Goal: Task Accomplishment & Management: Complete application form

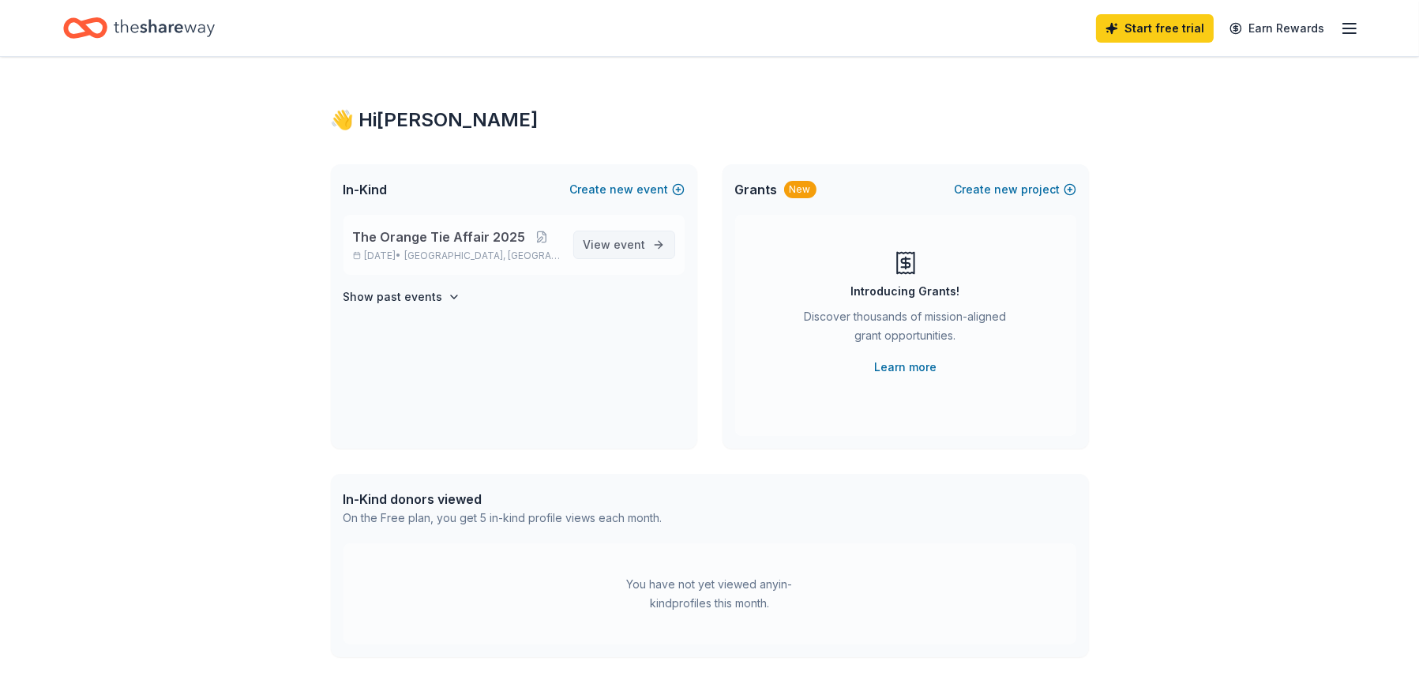
click at [611, 244] on span "View event" at bounding box center [615, 244] width 62 height 19
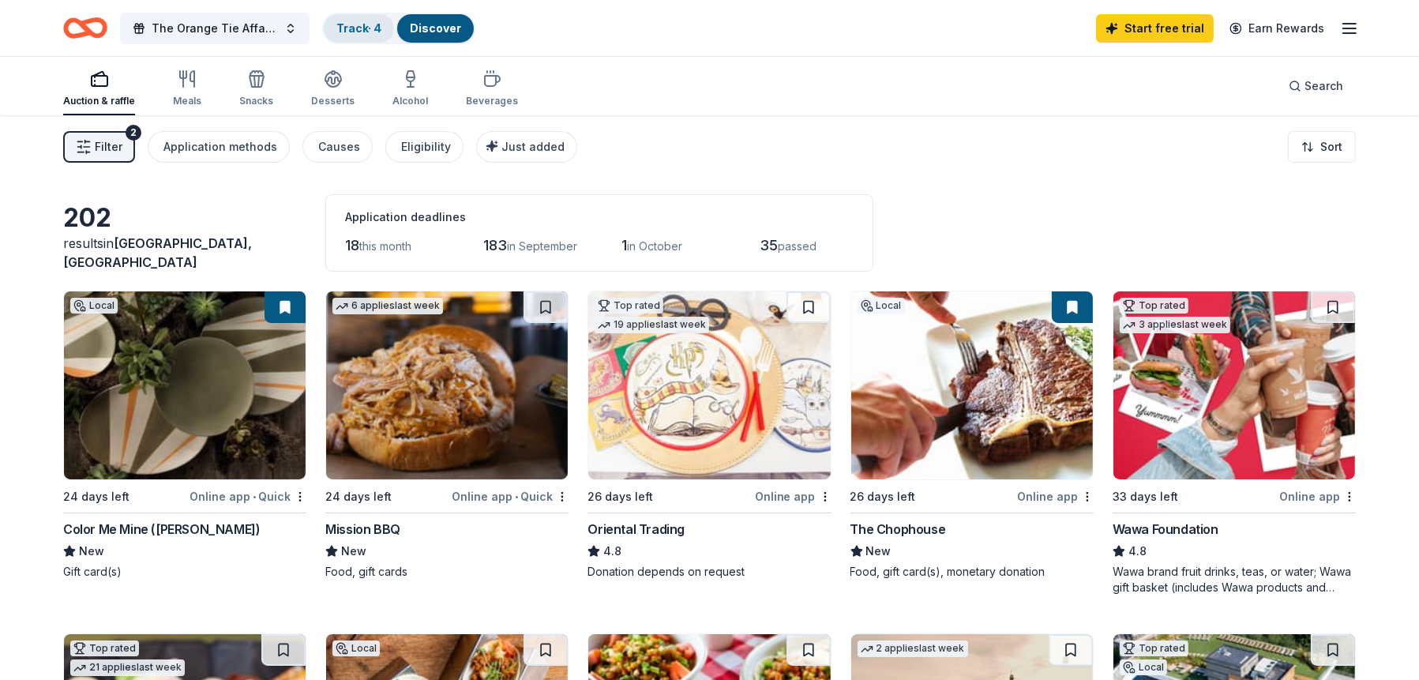
click at [363, 32] on link "Track · 4" at bounding box center [358, 27] width 45 height 13
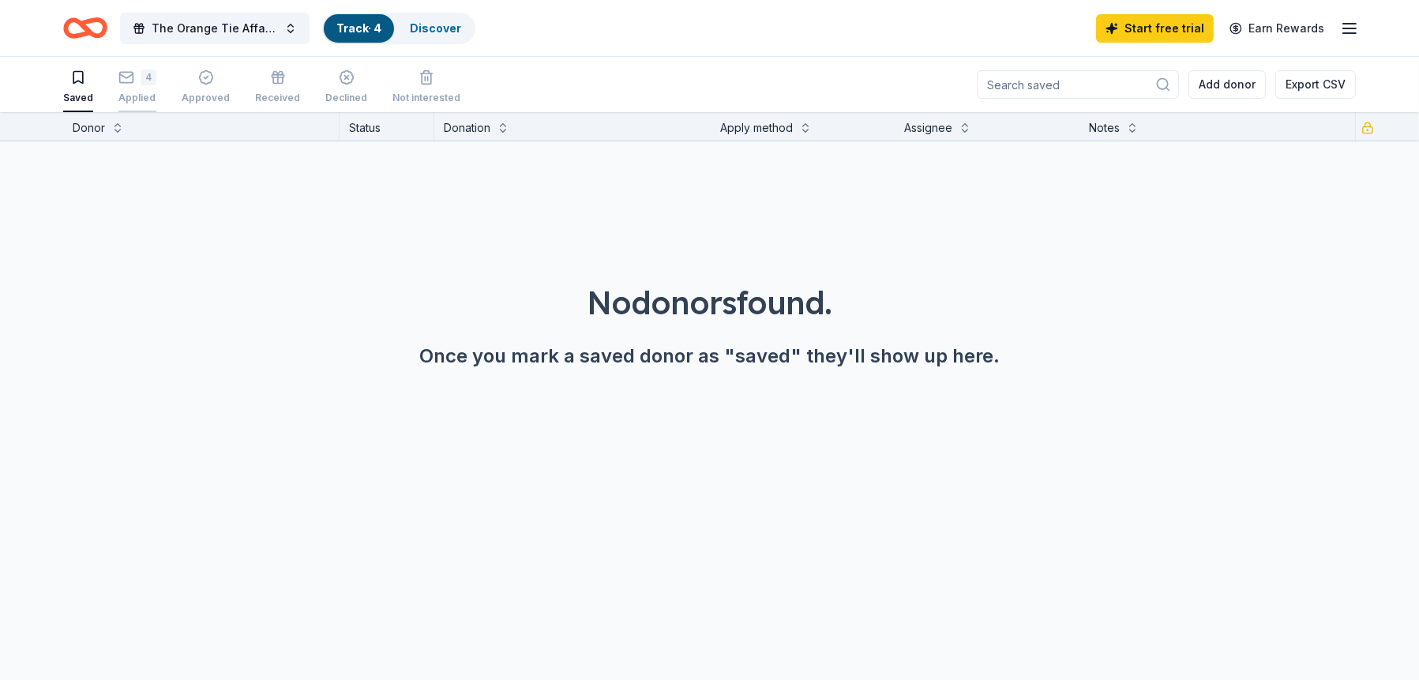
click at [141, 81] on div "4" at bounding box center [149, 78] width 16 height 16
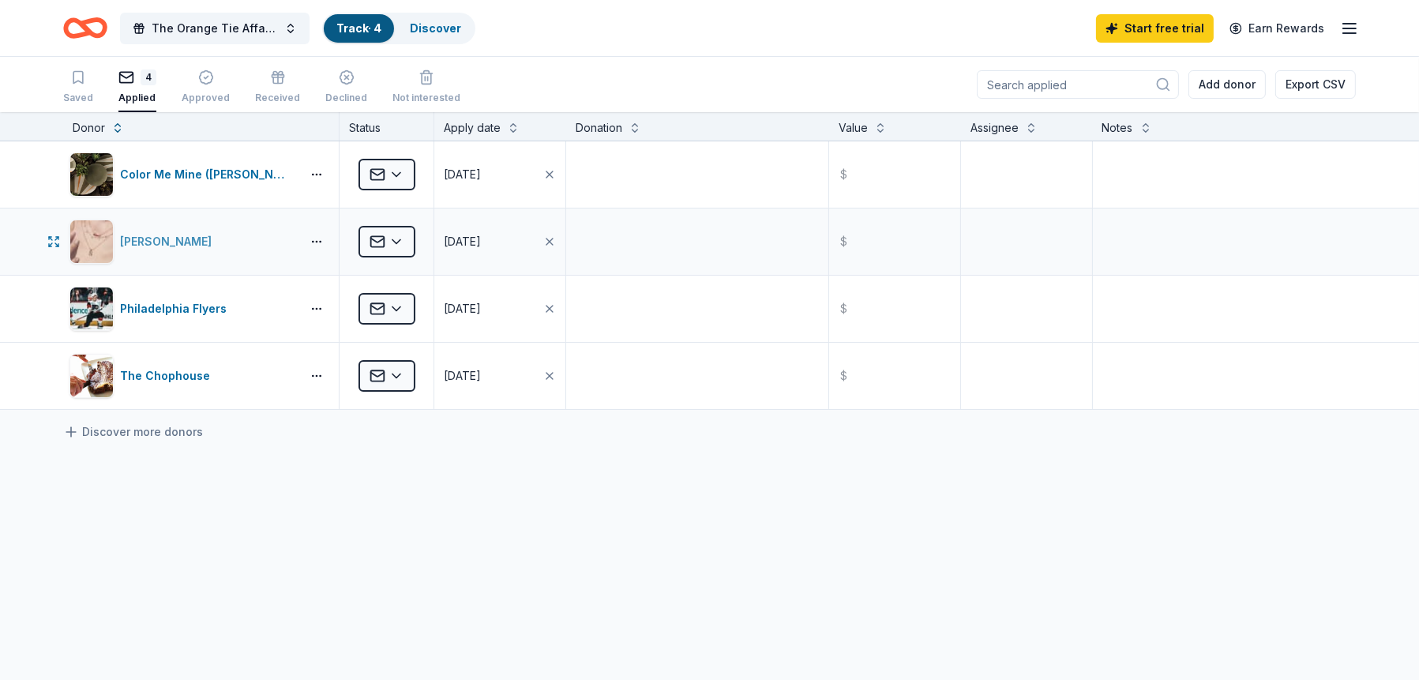
click at [167, 240] on div "Kendra Scott" at bounding box center [169, 241] width 98 height 19
click at [168, 302] on div "Philadelphia Flyers" at bounding box center [176, 308] width 113 height 19
click at [165, 374] on div "The Chophouse" at bounding box center [168, 375] width 96 height 19
click at [206, 77] on icon "button" at bounding box center [206, 78] width 16 height 16
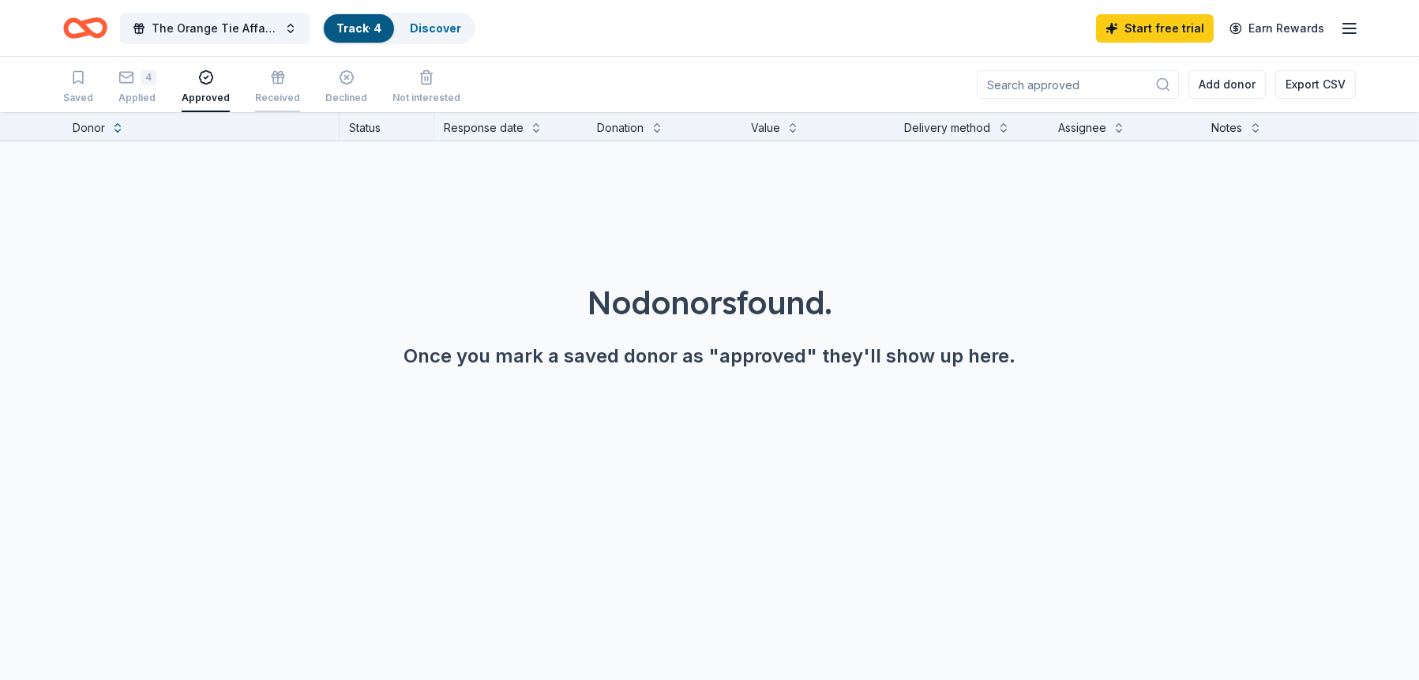
click at [272, 81] on icon "button" at bounding box center [278, 78] width 16 height 16
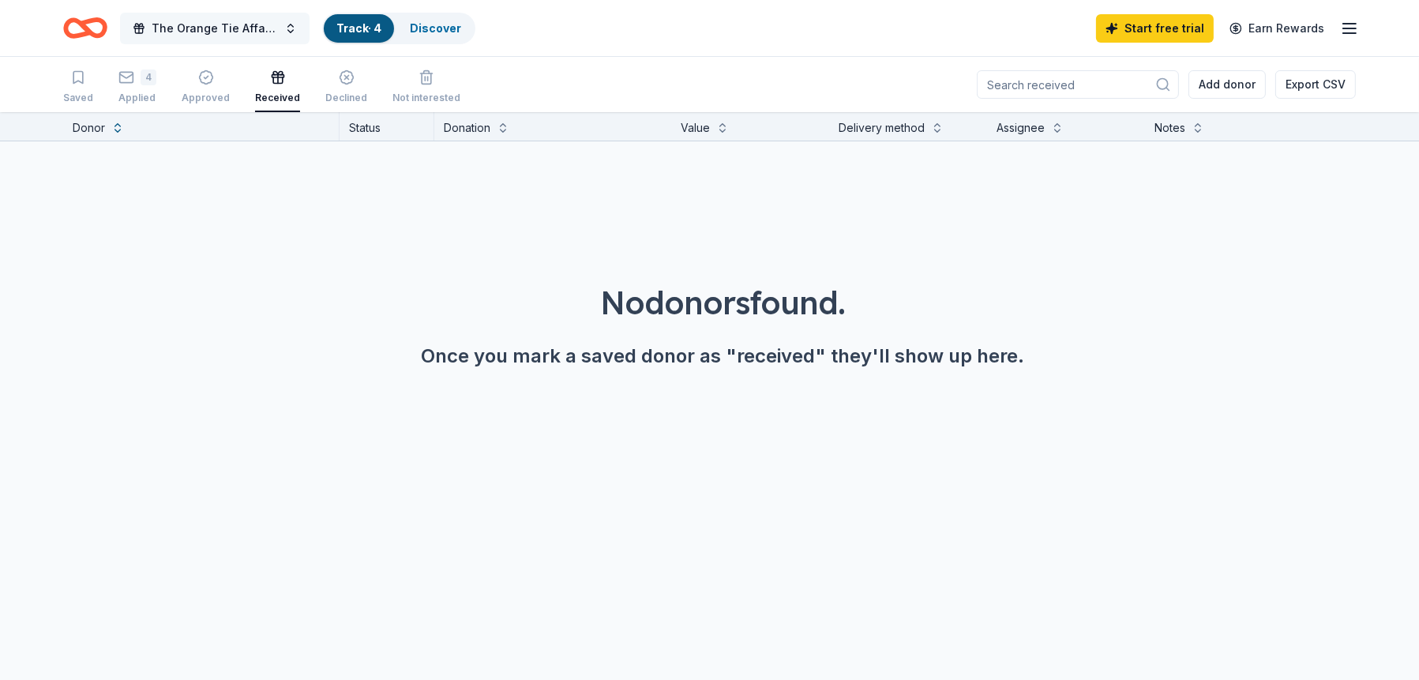
click at [210, 28] on span "The Orange Tie Affair 2025" at bounding box center [215, 28] width 126 height 19
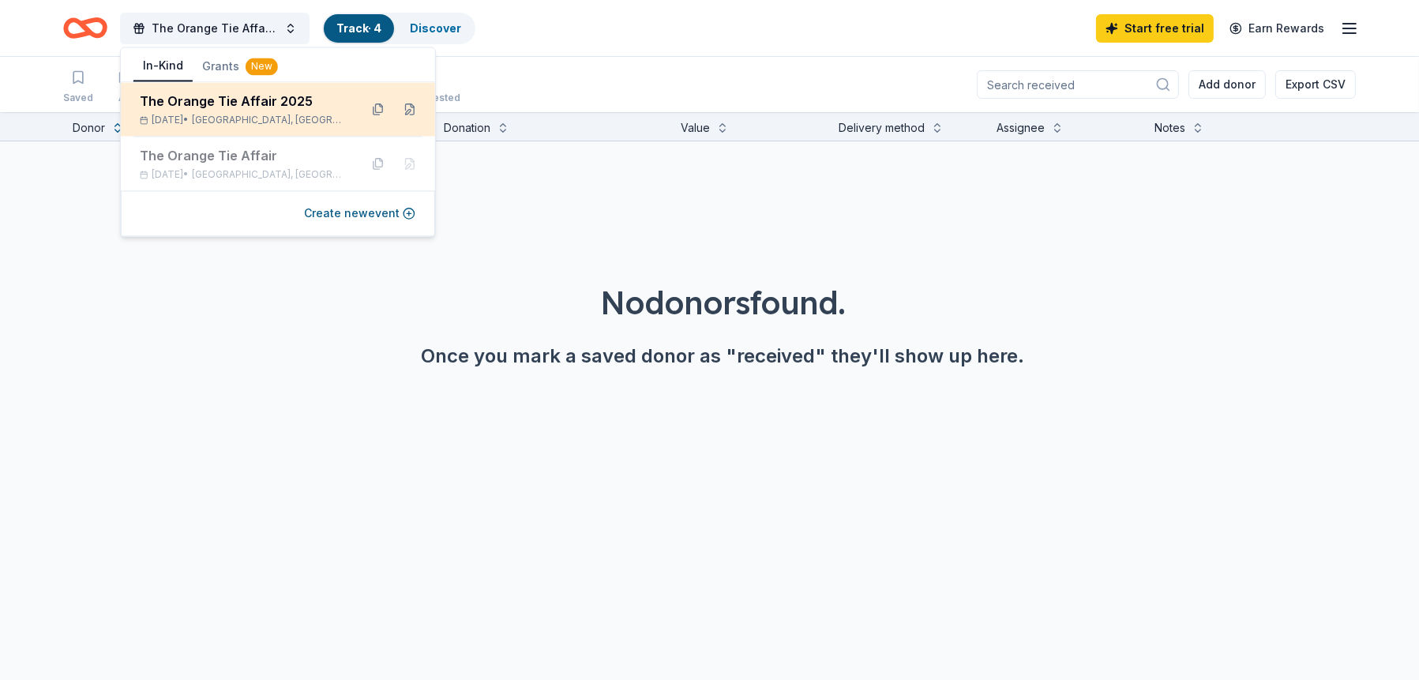
click at [202, 108] on div "The Orange Tie Affair 2025" at bounding box center [243, 101] width 207 height 19
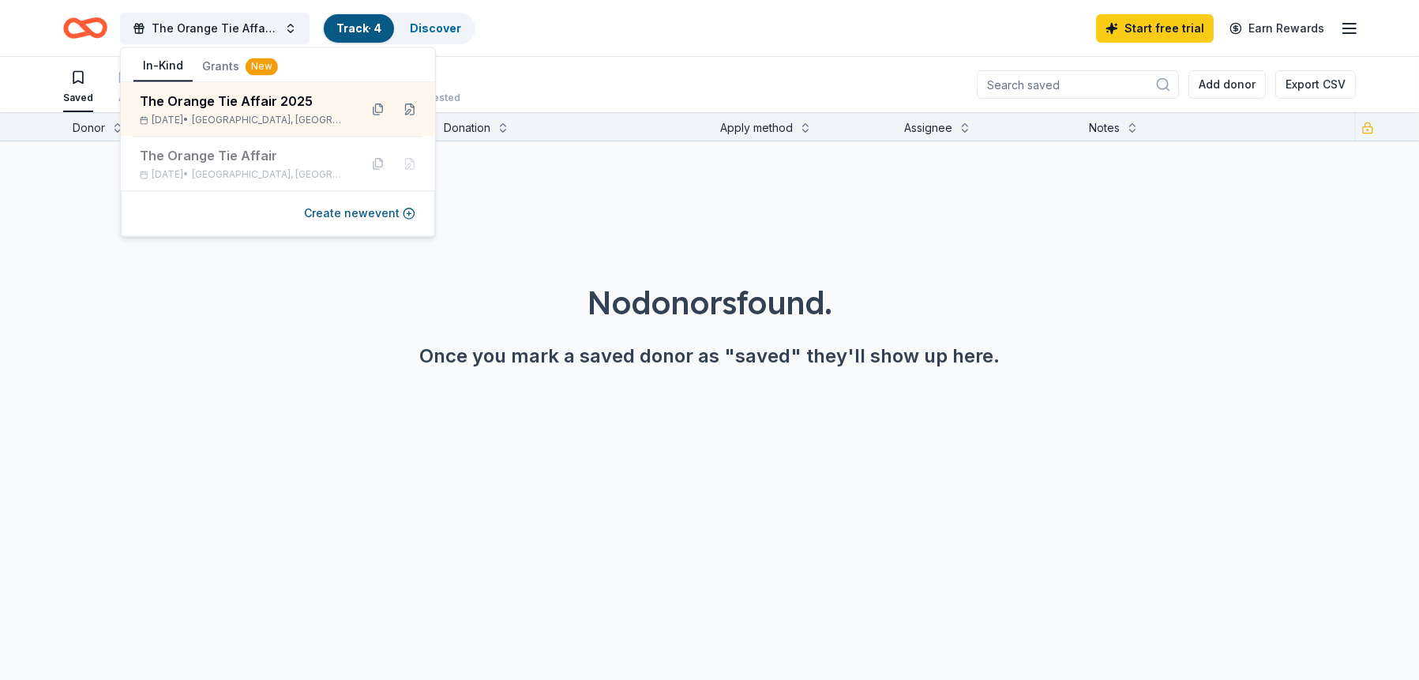
click at [165, 66] on button "In-Kind" at bounding box center [162, 66] width 59 height 30
click at [613, 55] on div "The Orange Tie Affair 2025 Track · 4 Discover Start free trial Earn Rewards" at bounding box center [709, 28] width 1419 height 56
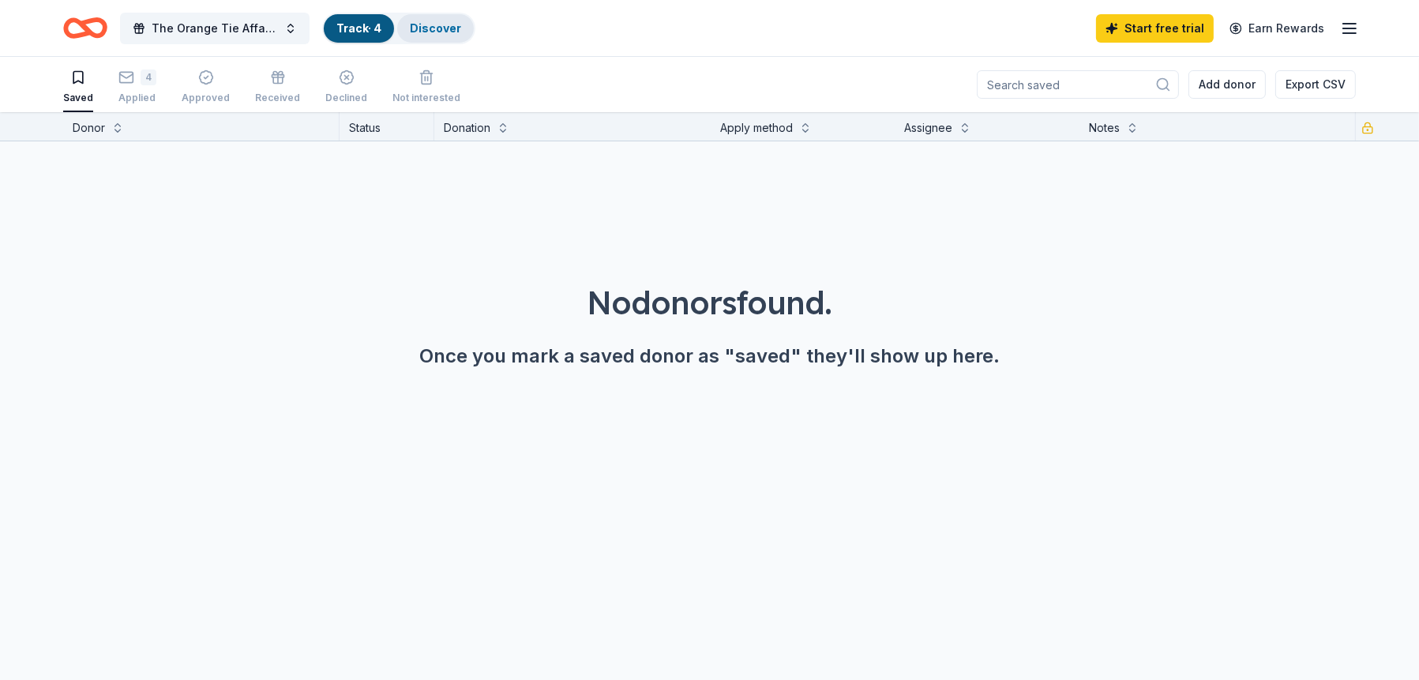
click at [436, 36] on div "Discover" at bounding box center [435, 28] width 77 height 28
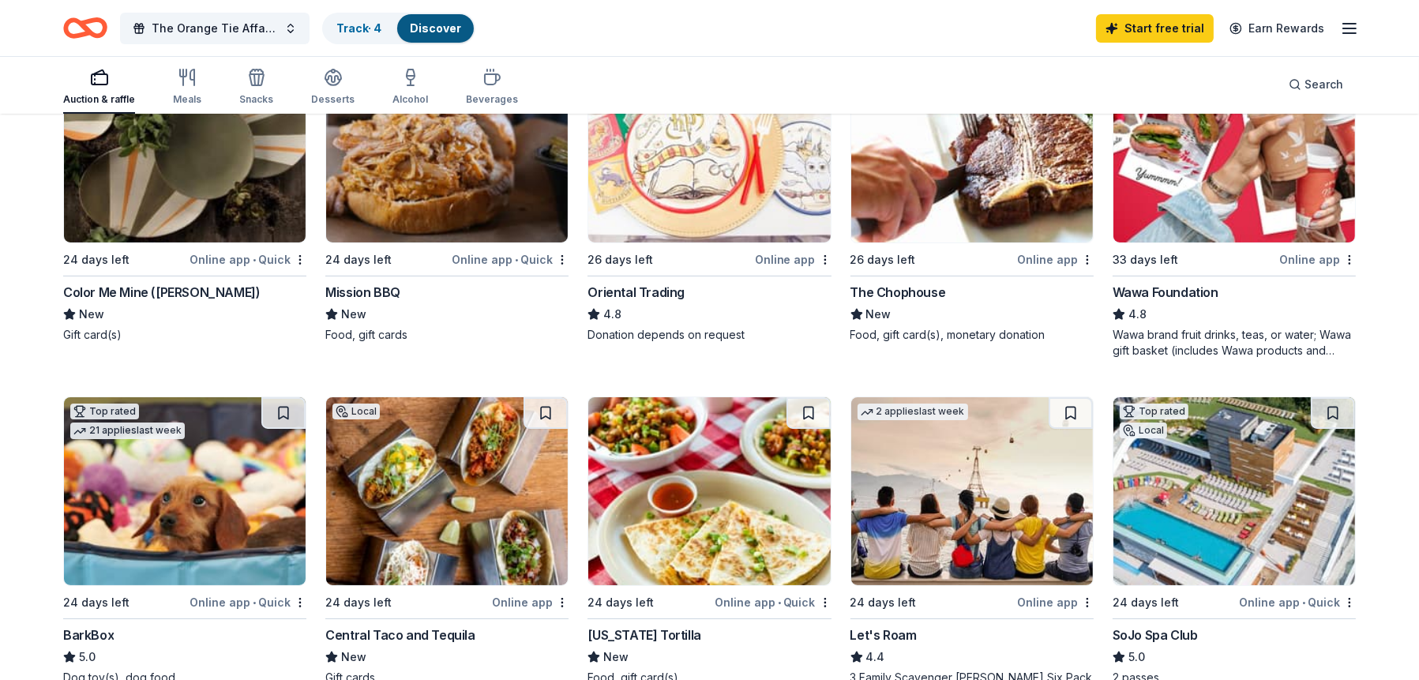
scroll to position [316, 0]
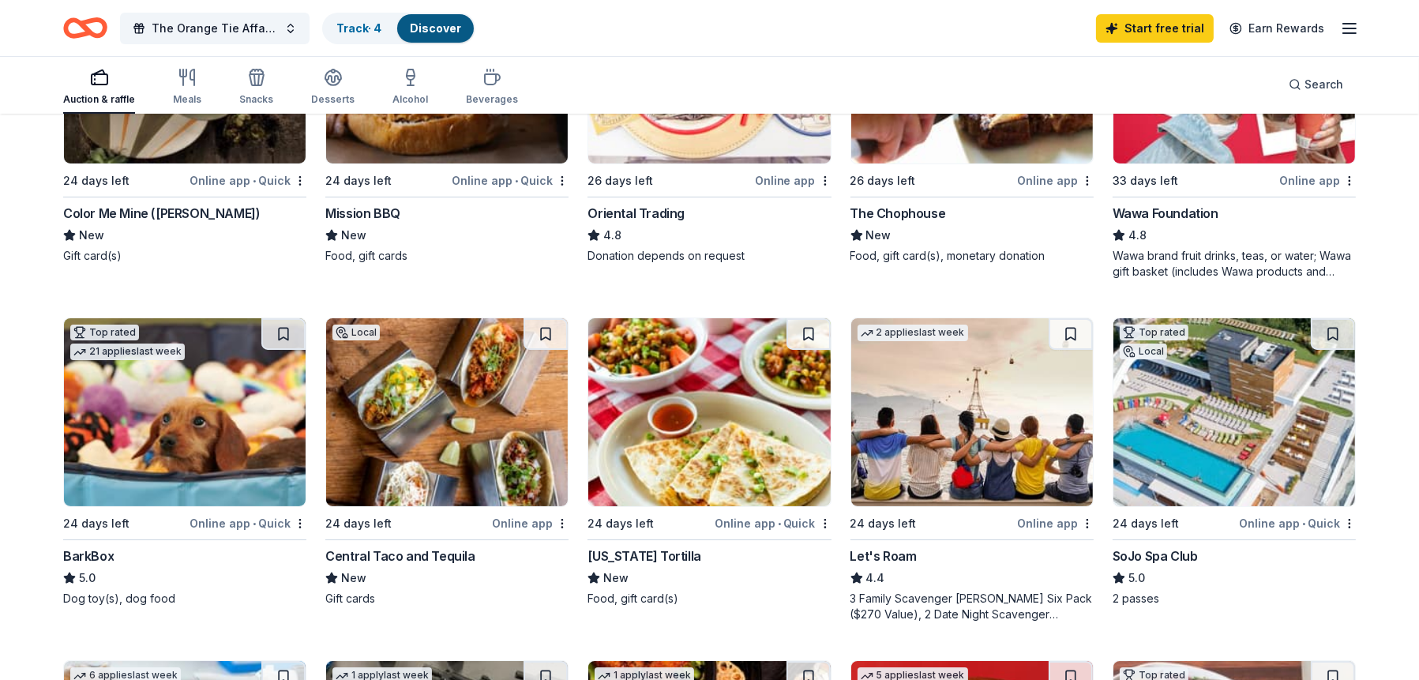
click at [408, 429] on img at bounding box center [447, 412] width 242 height 188
click at [360, 32] on link "Track · 5" at bounding box center [358, 27] width 44 height 13
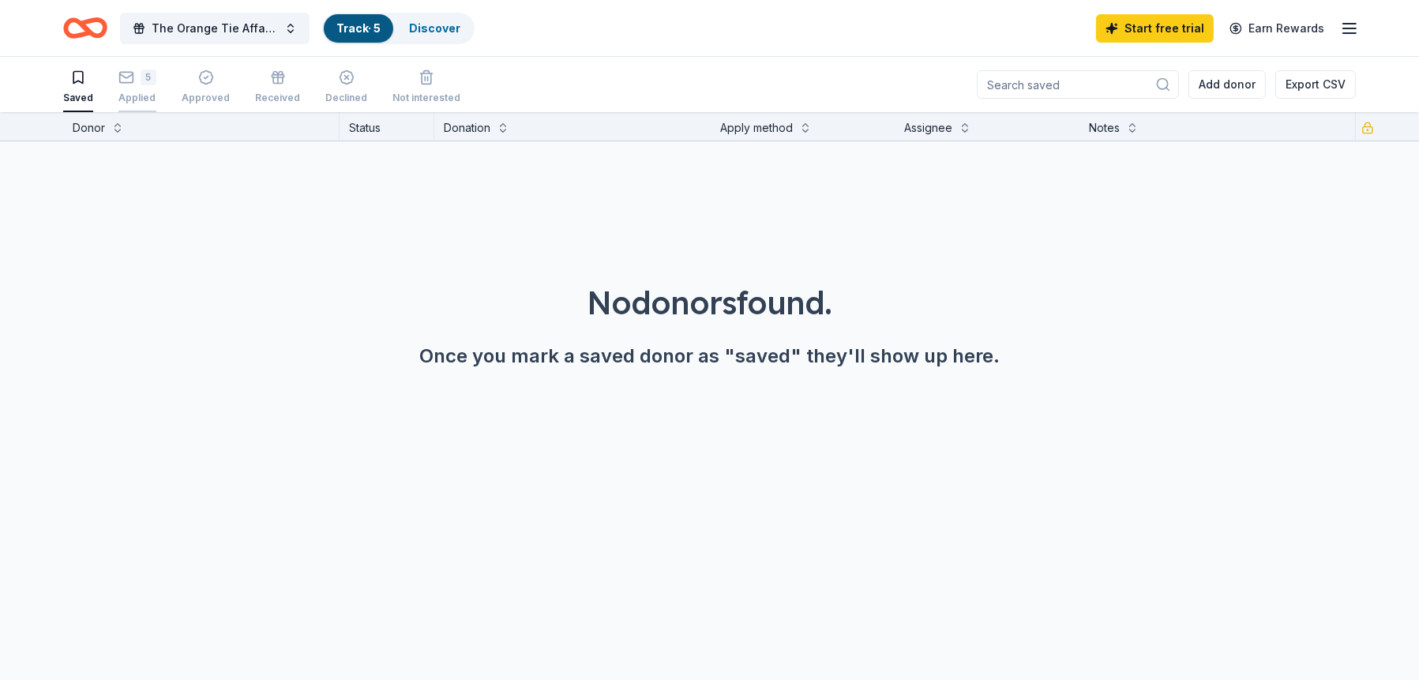
click at [129, 77] on icon "button" at bounding box center [126, 78] width 16 height 16
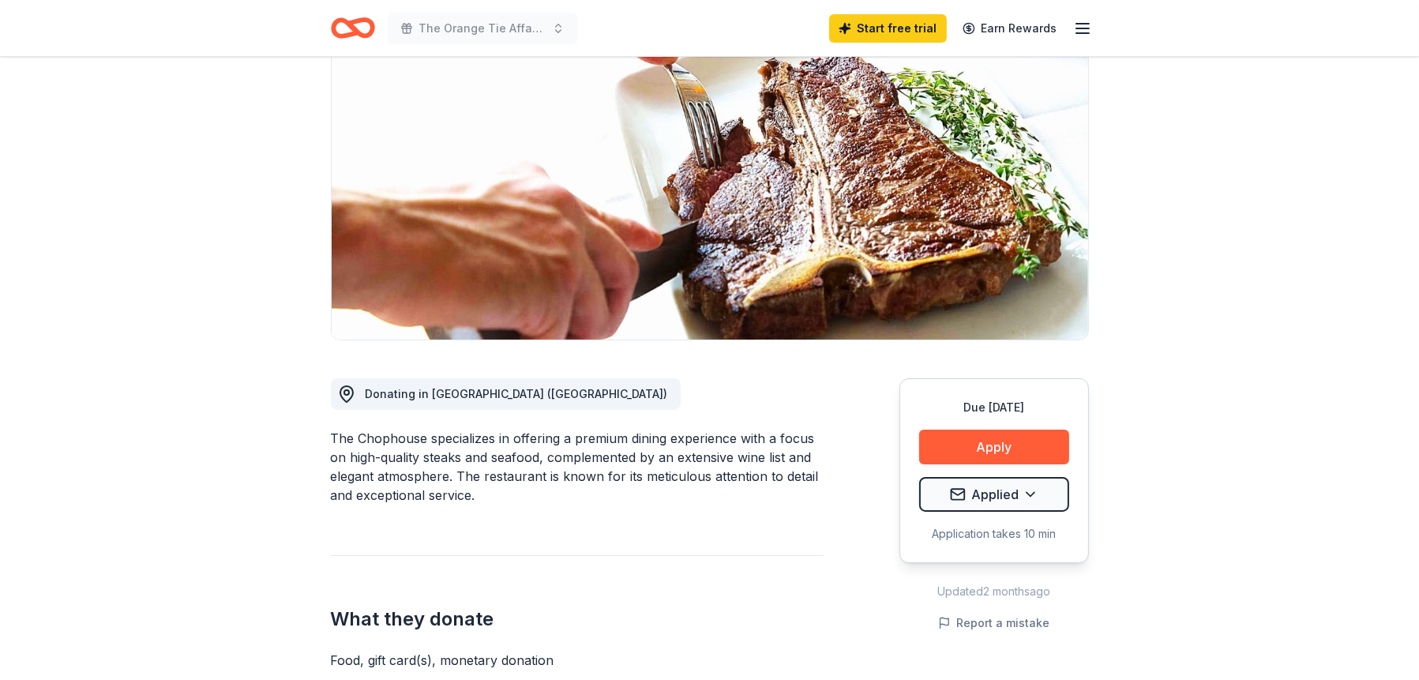
scroll to position [158, 0]
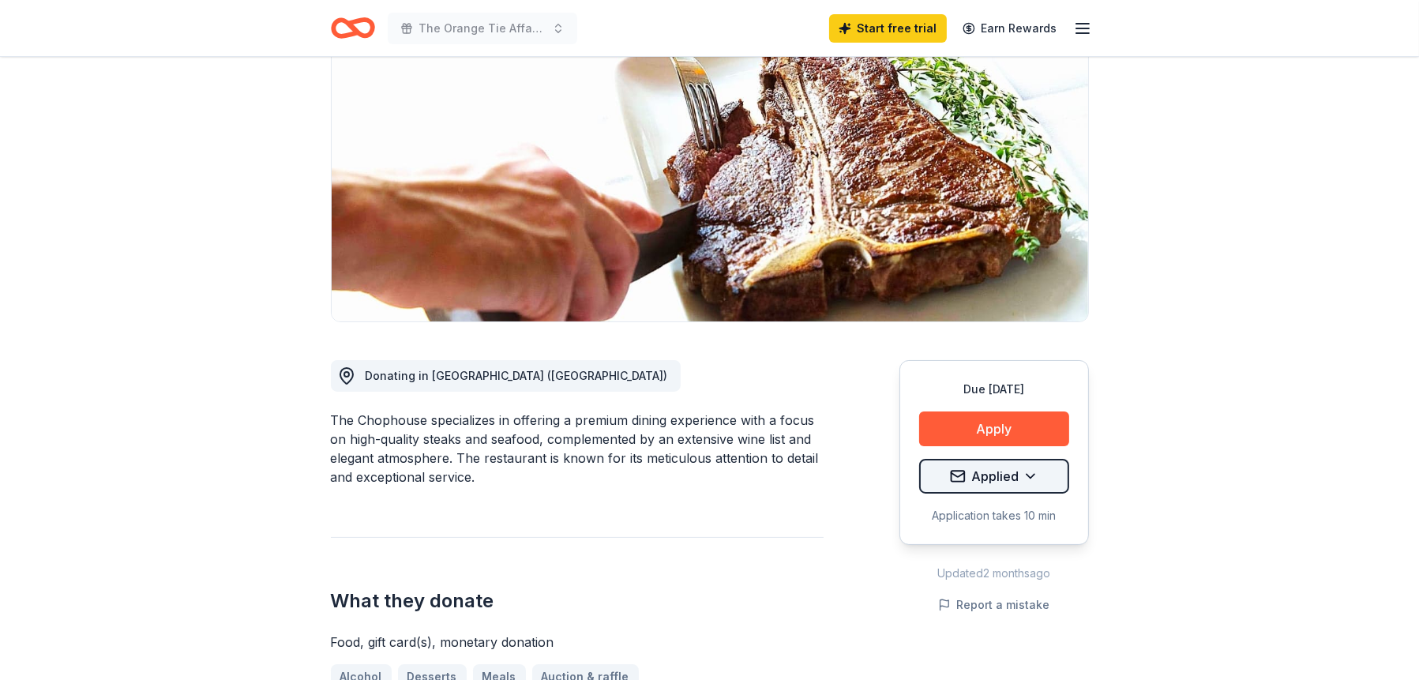
click at [1027, 473] on html "The Orange Tie Affair 2025 Start free trial Earn Rewards Due [DATE] Share The C…" at bounding box center [709, 182] width 1419 height 680
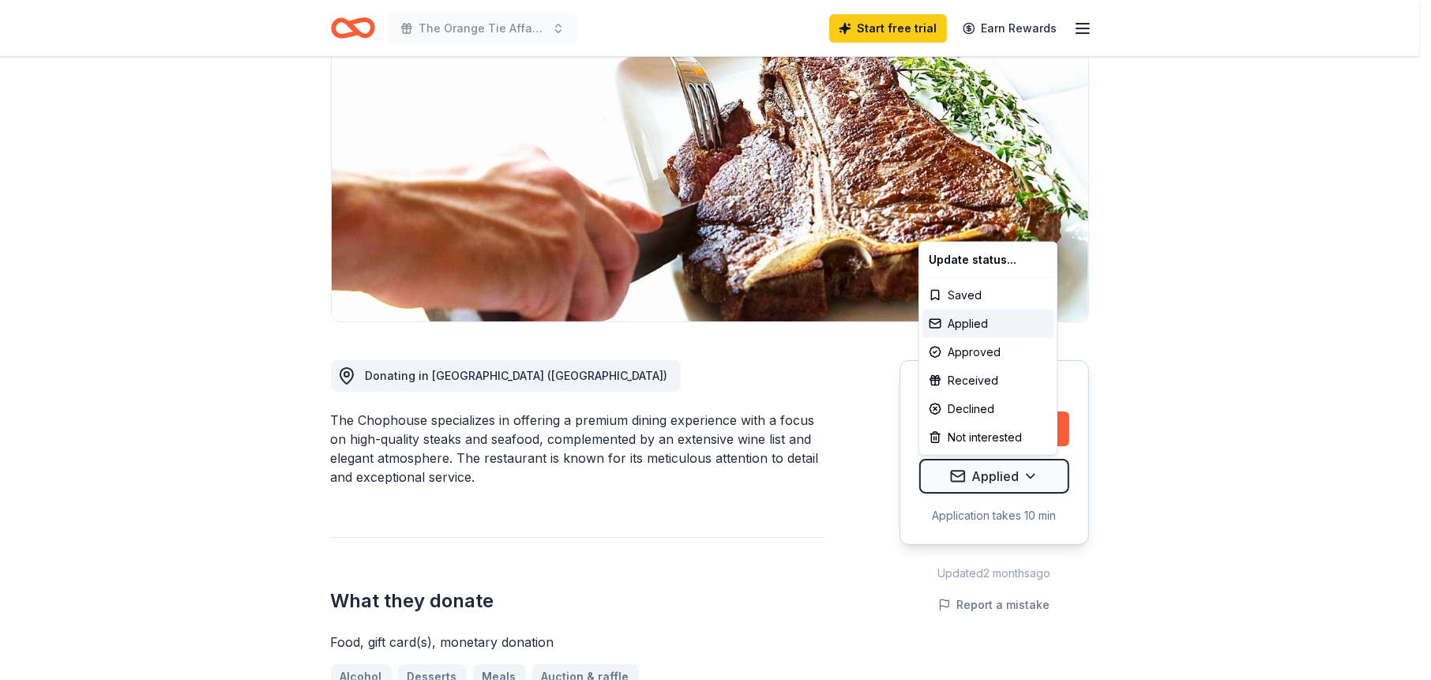
click at [283, 442] on html "The Orange Tie Affair 2025 Start free trial Earn Rewards Due in 26 days Share T…" at bounding box center [715, 182] width 1431 height 680
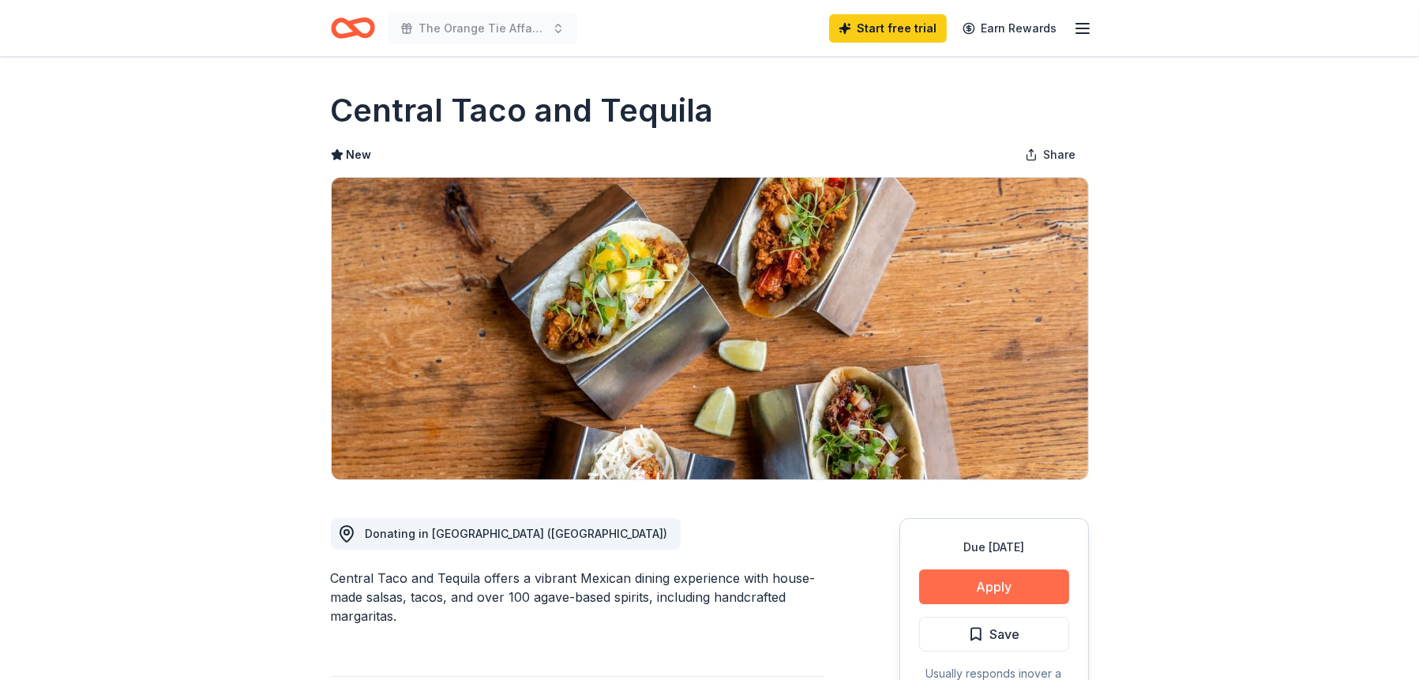
click at [967, 587] on button "Apply" at bounding box center [994, 586] width 150 height 35
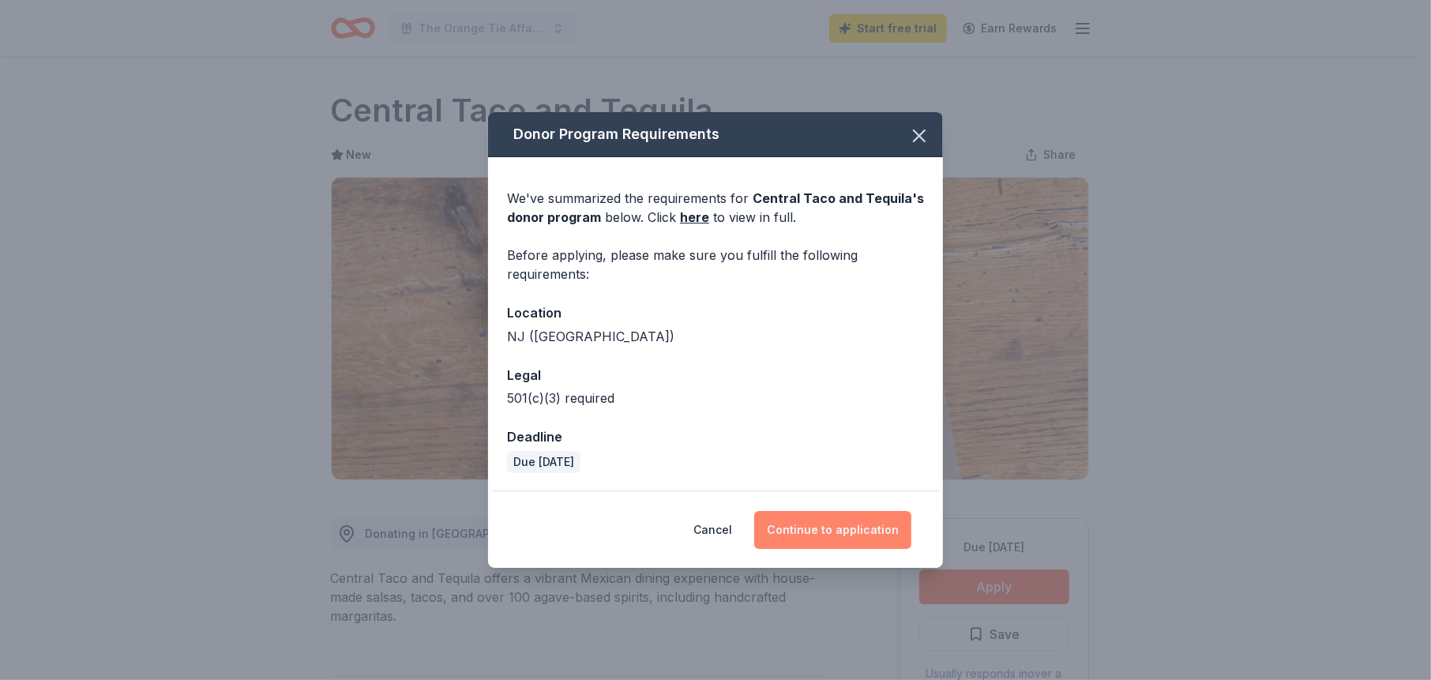
click at [834, 528] on button "Continue to application" at bounding box center [832, 530] width 157 height 38
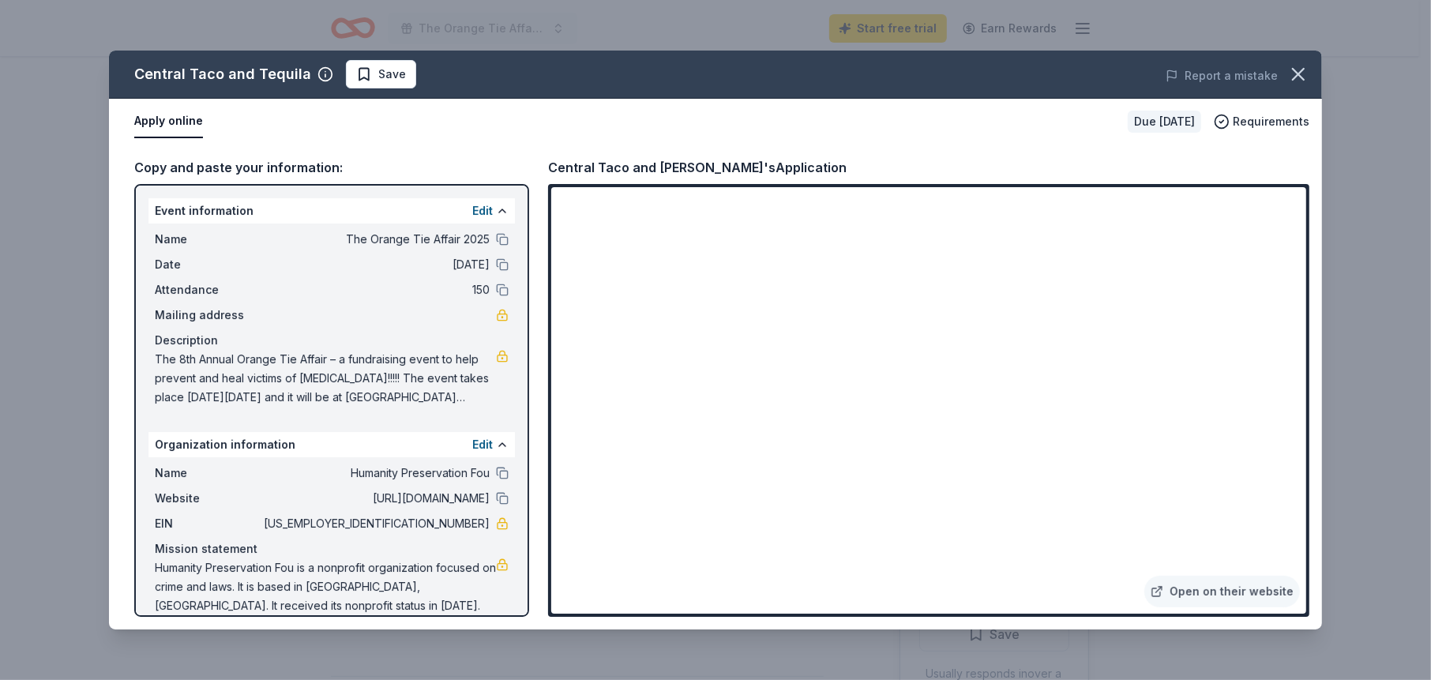
click at [294, 376] on span "The 8th Annual Orange Tie Affair – a fundraising event to help prevent and heal…" at bounding box center [325, 378] width 341 height 57
click at [246, 363] on span "The 8th Annual Orange Tie Affair – a fundraising event to help prevent and heal…" at bounding box center [325, 378] width 341 height 57
click at [164, 359] on span "The 8th Annual Orange Tie Affair – a fundraising event to help prevent and heal…" at bounding box center [325, 378] width 341 height 57
drag, startPoint x: 156, startPoint y: 358, endPoint x: 332, endPoint y: 404, distance: 182.0
click at [332, 404] on span "The 8th Annual Orange Tie Affair – a fundraising event to help prevent and heal…" at bounding box center [325, 378] width 341 height 57
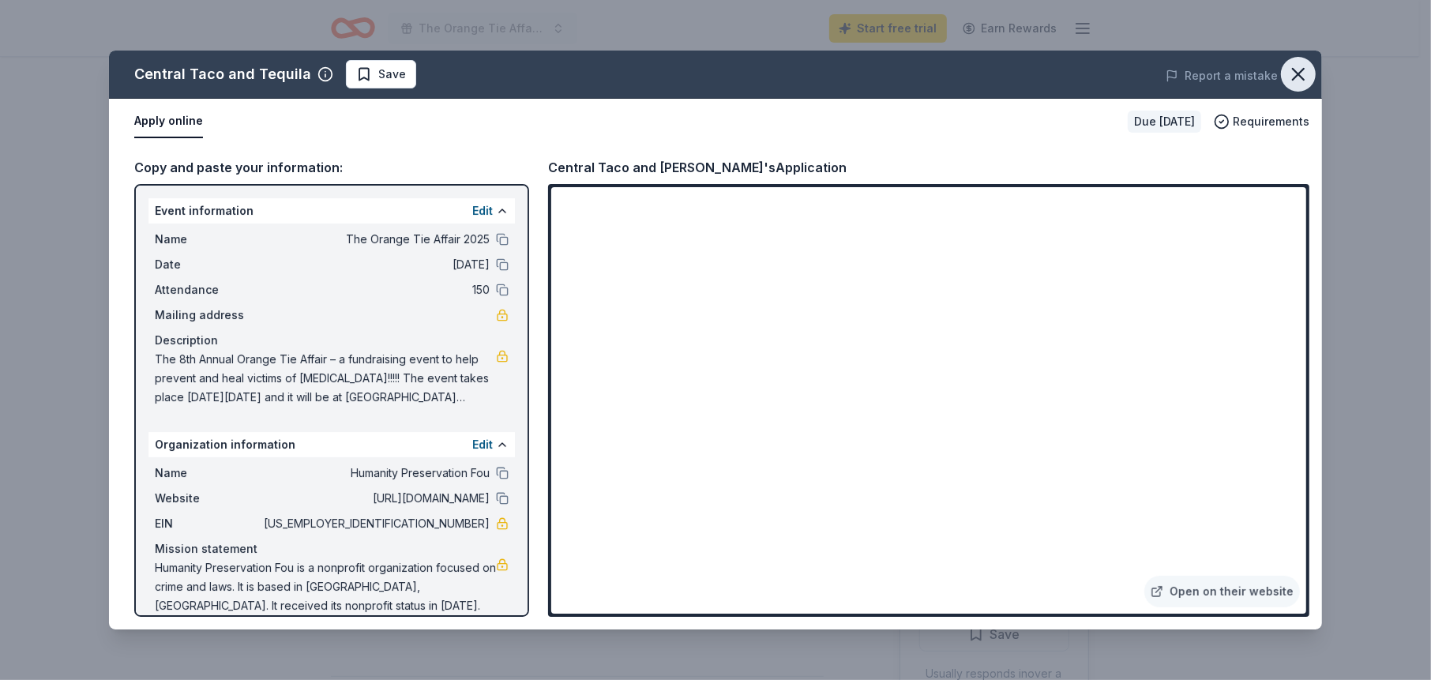
click at [1291, 70] on icon "button" at bounding box center [1298, 74] width 22 height 22
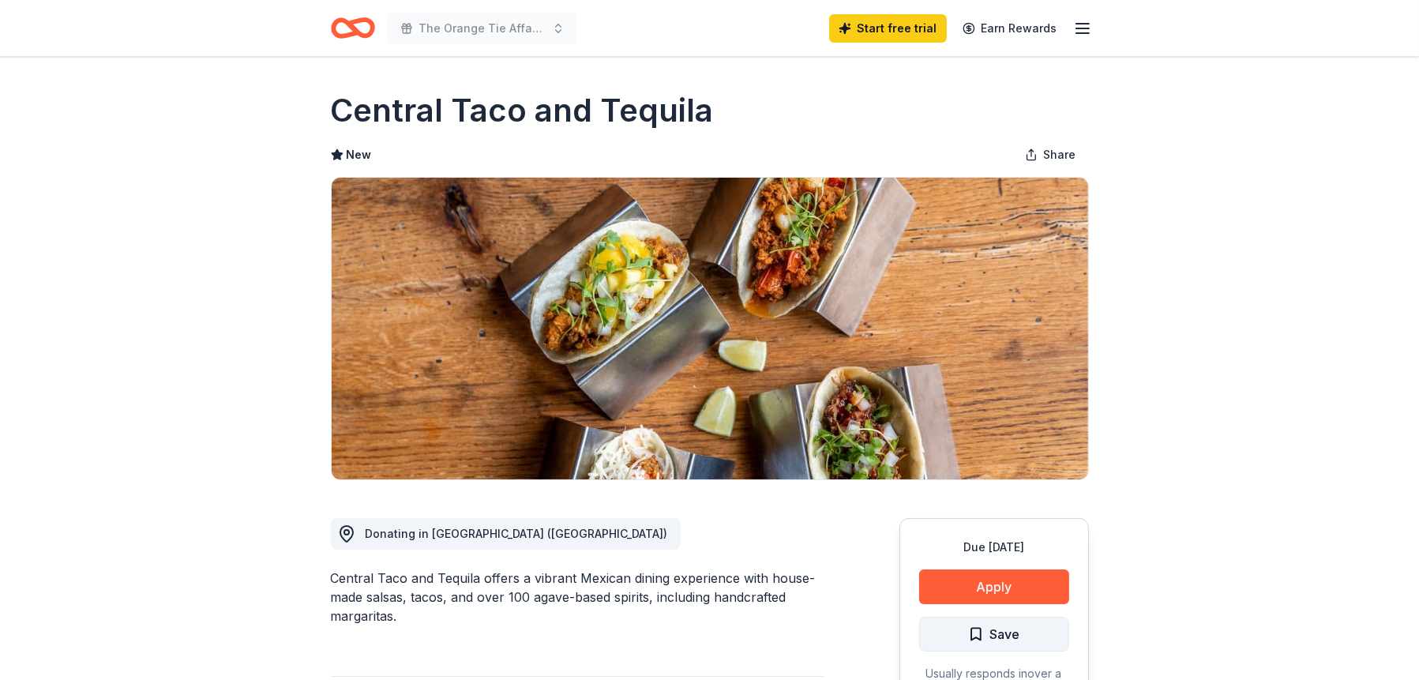
click at [983, 636] on span "Save" at bounding box center [994, 634] width 52 height 21
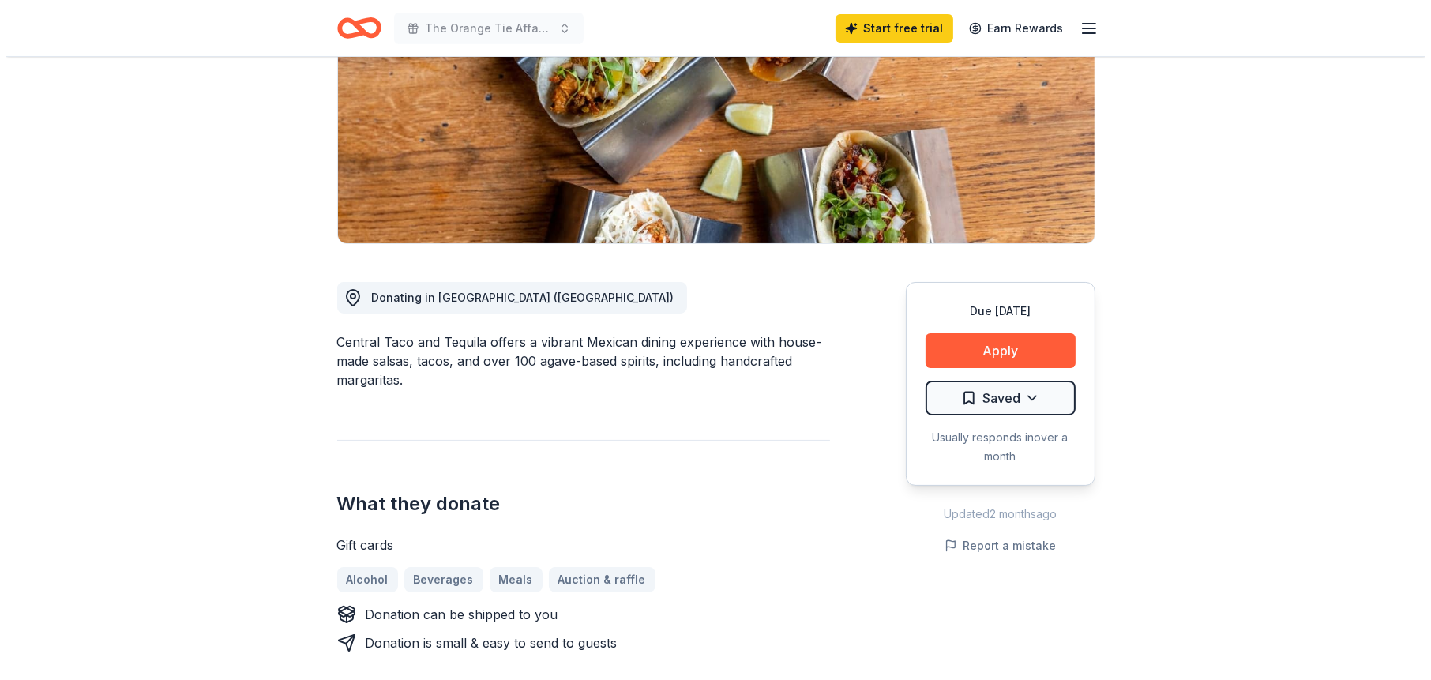
scroll to position [237, 0]
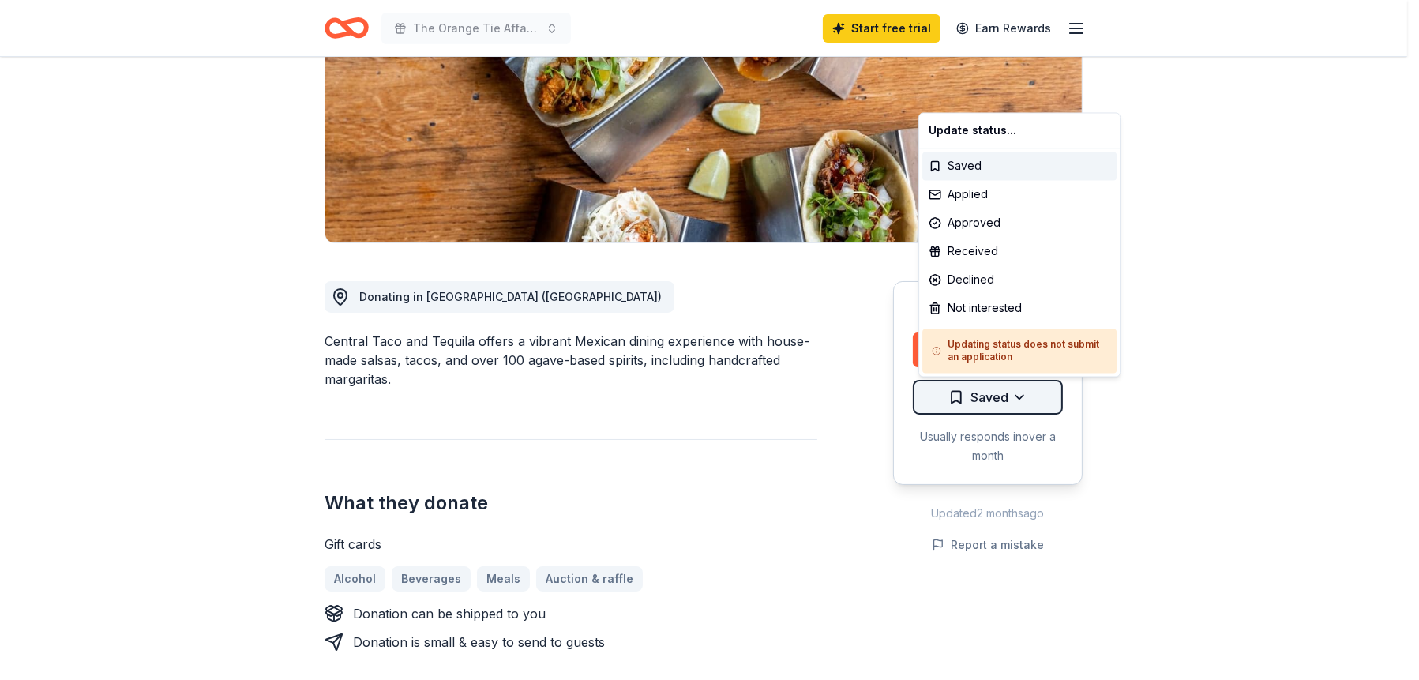
click at [1027, 396] on html "The Orange Tie Affair 2025 Start free trial Earn Rewards Due [DATE] Share Centr…" at bounding box center [709, 103] width 1419 height 680
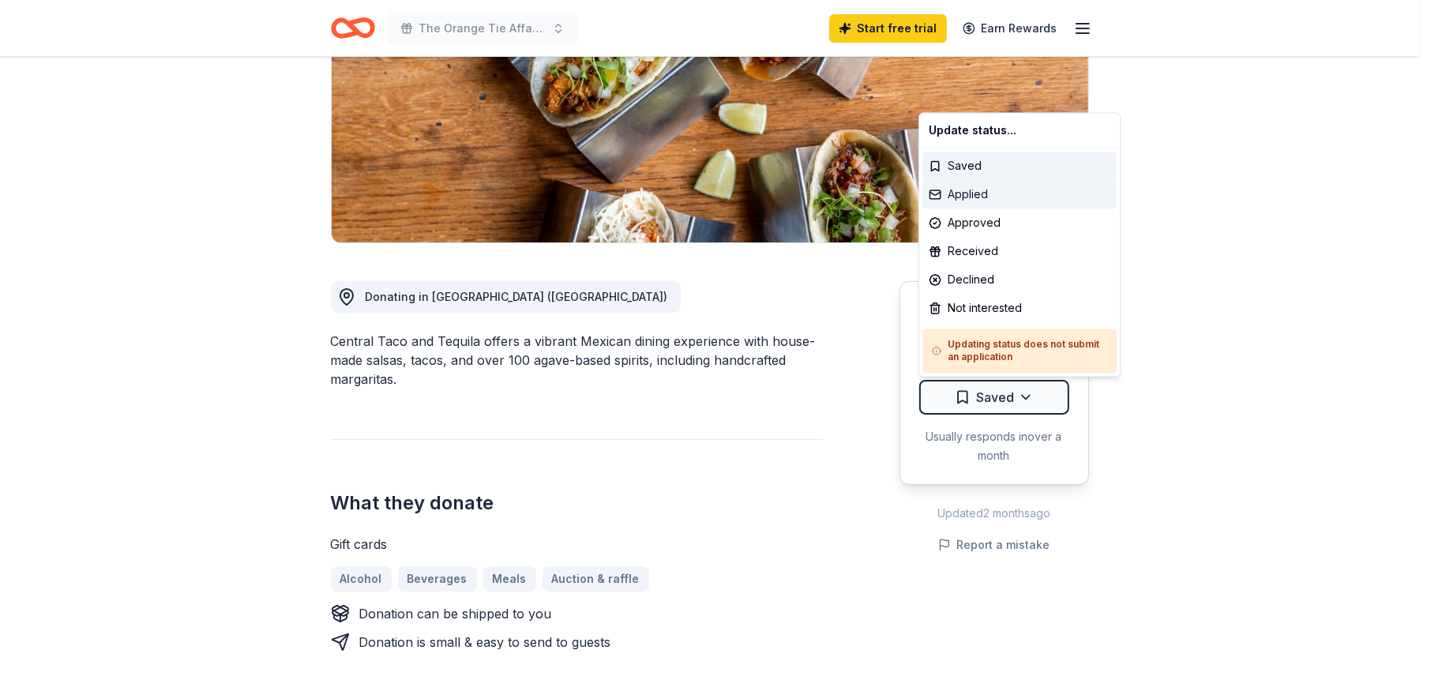
click at [973, 193] on div "Applied" at bounding box center [1019, 194] width 194 height 28
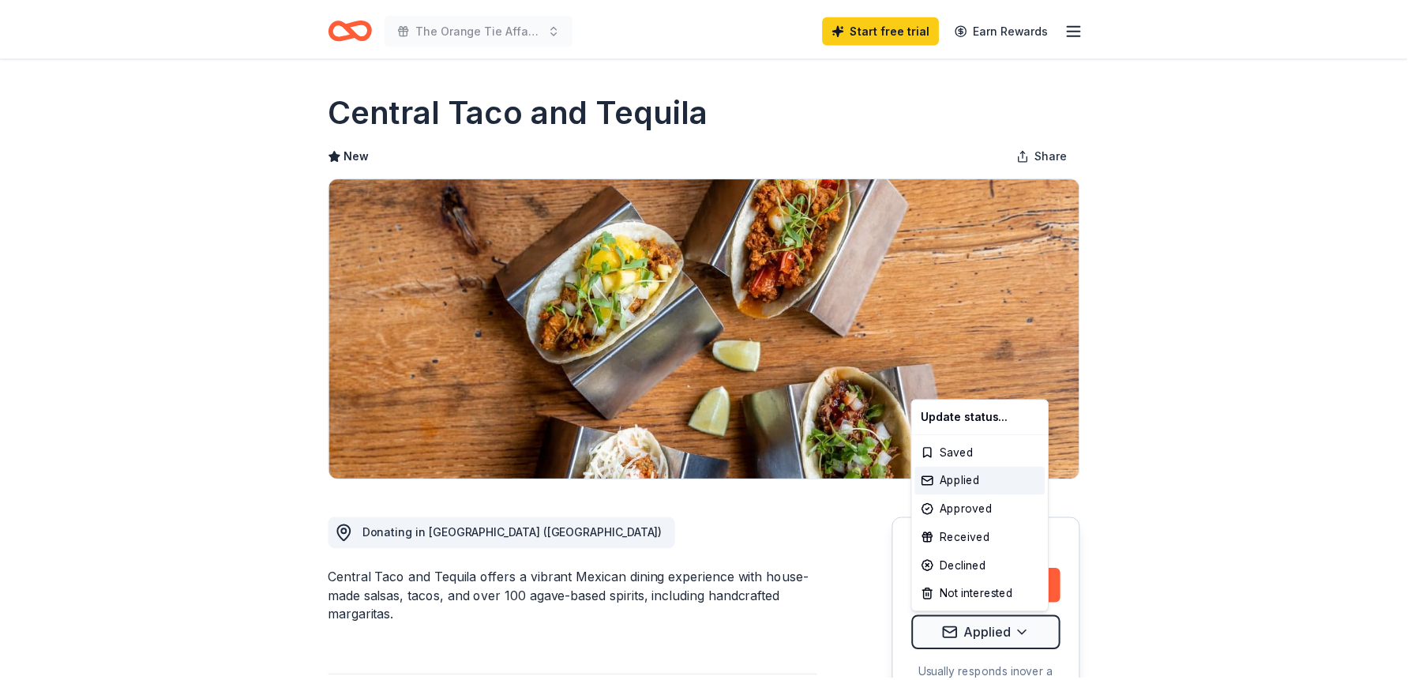
scroll to position [0, 0]
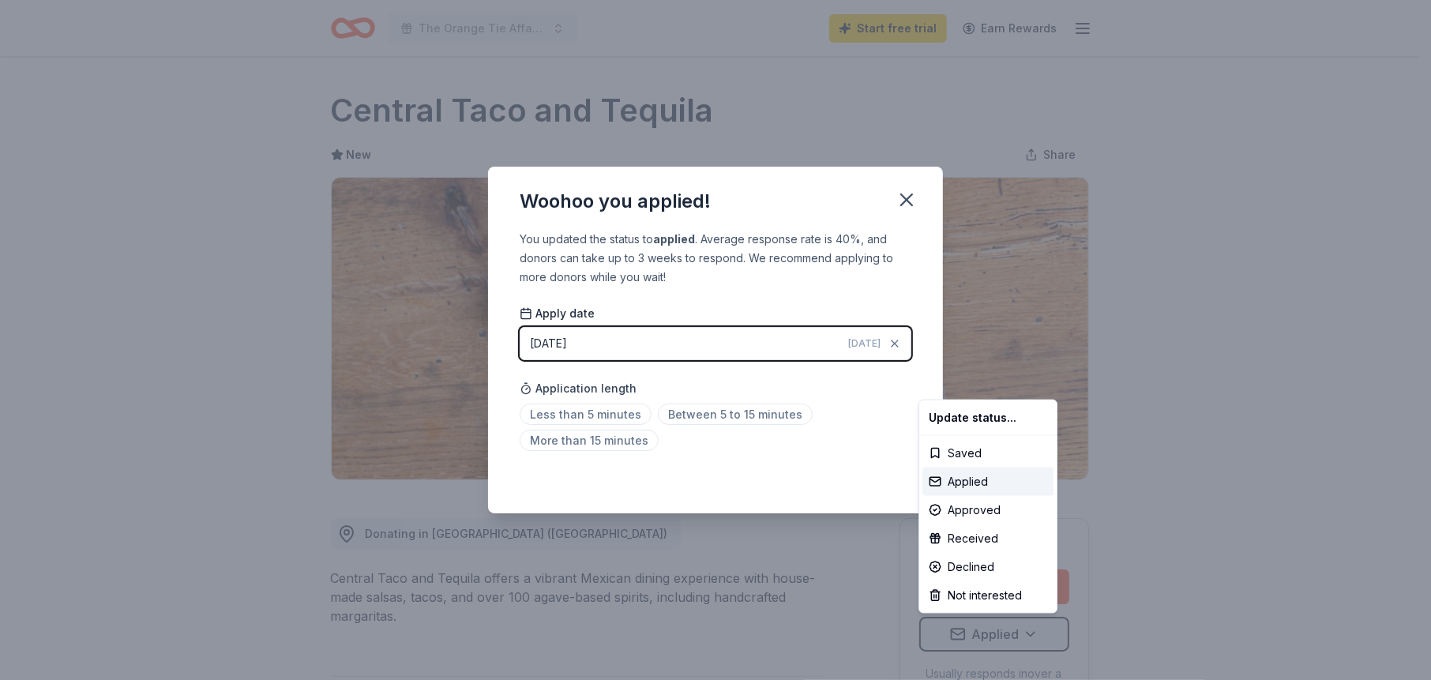
click at [698, 418] on html "The Orange Tie Affair 2025 Start free trial Earn Rewards Due [DATE] Share Centr…" at bounding box center [715, 340] width 1431 height 680
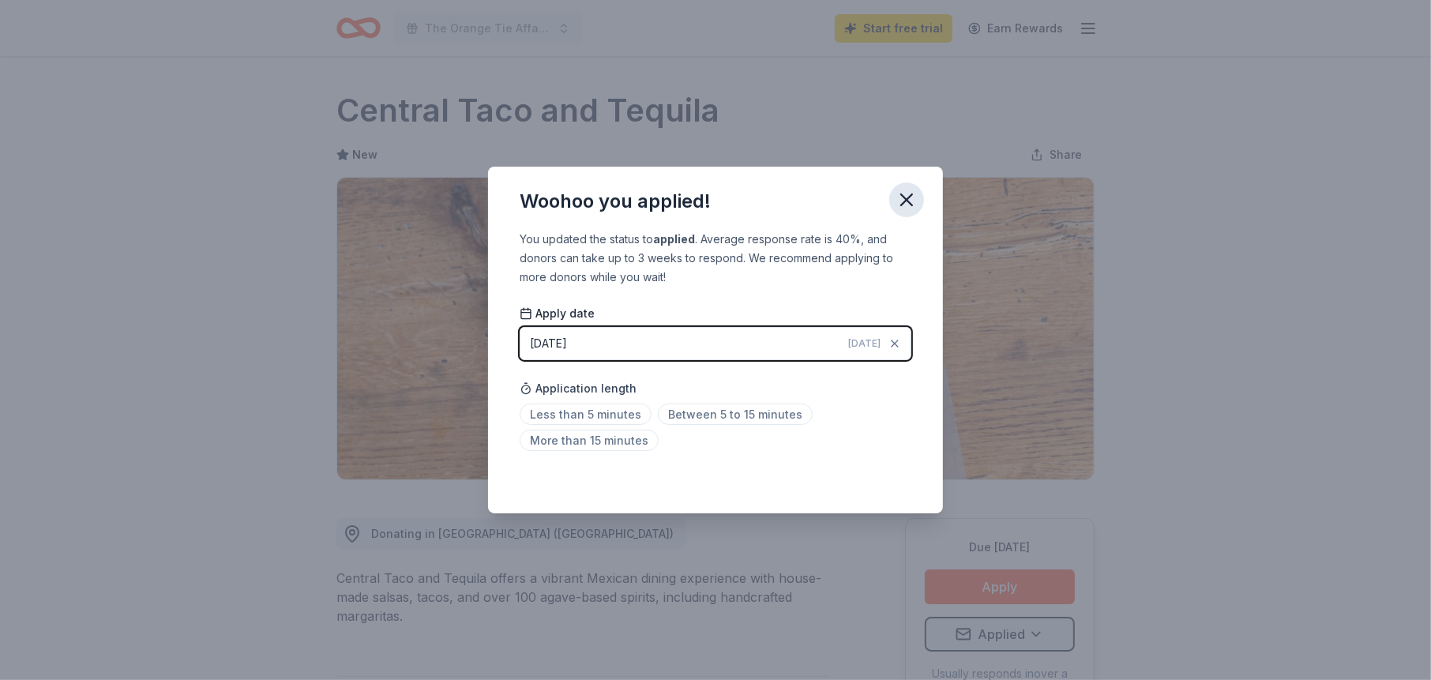
click at [907, 193] on icon "button" at bounding box center [907, 200] width 22 height 22
